Goal: Connect with others: Connect with other users

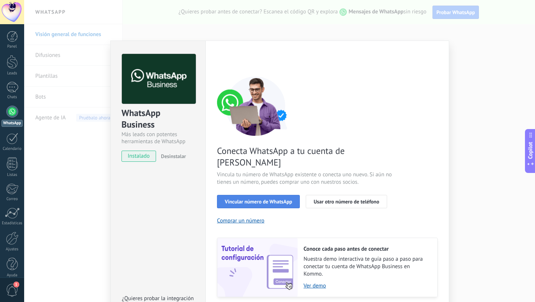
click at [239, 199] on span "Vincular número de WhatsApp" at bounding box center [258, 201] width 67 height 5
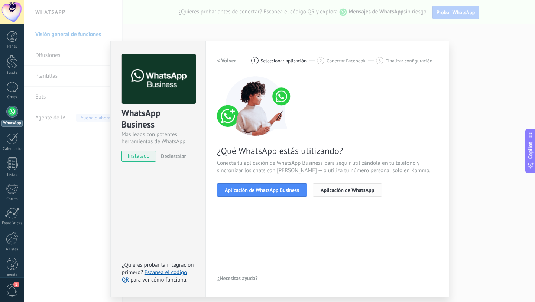
click at [333, 194] on button "Aplicación de WhatsApp" at bounding box center [347, 189] width 69 height 13
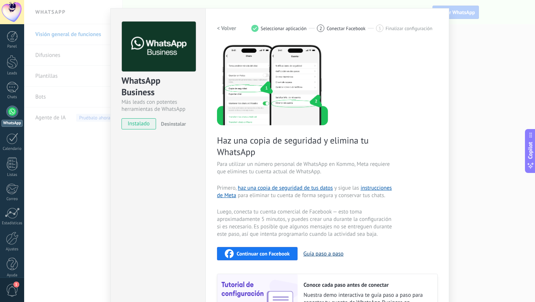
scroll to position [29, 0]
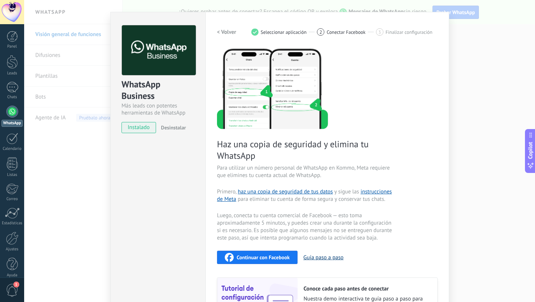
click at [320, 258] on button "Guía paso a paso" at bounding box center [324, 257] width 40 height 7
